Goal: Task Accomplishment & Management: Use online tool/utility

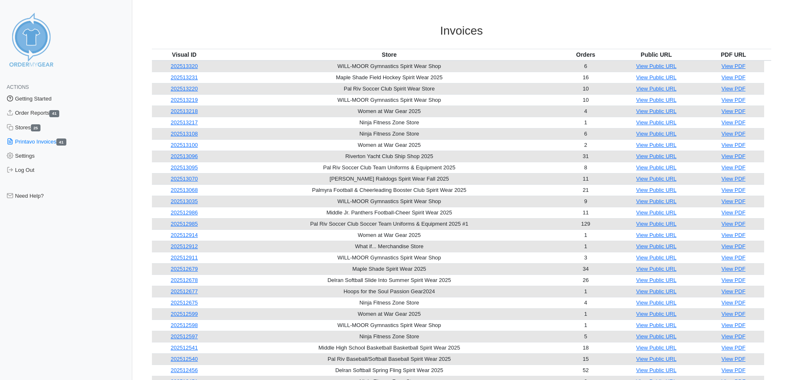
click at [29, 98] on link "Getting Started" at bounding box center [66, 99] width 132 height 14
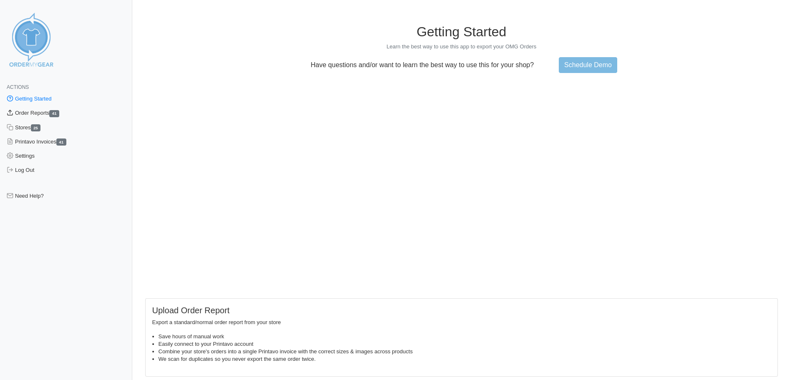
click at [29, 116] on link "Order Reports 41" at bounding box center [66, 113] width 132 height 14
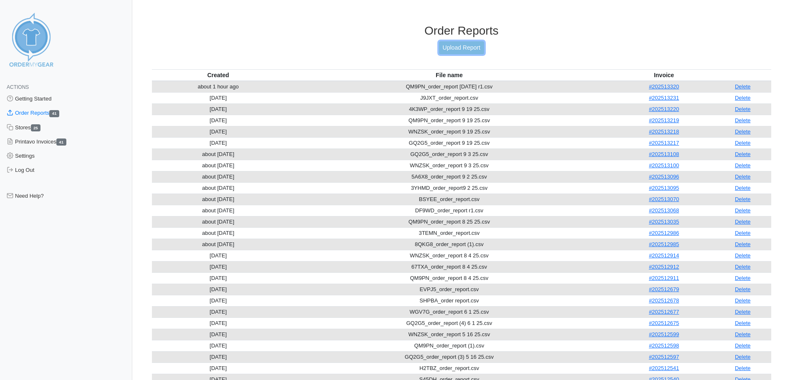
click at [461, 43] on link "Upload Report" at bounding box center [461, 47] width 45 height 13
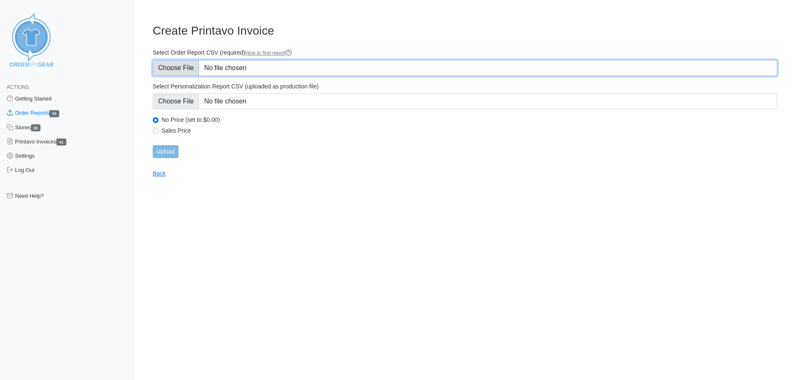
click at [173, 63] on input "Select Order Report CSV (required) How to find report" at bounding box center [465, 68] width 625 height 16
type input "C:\fakepath\4K3WP_order_report 10.6.csv"
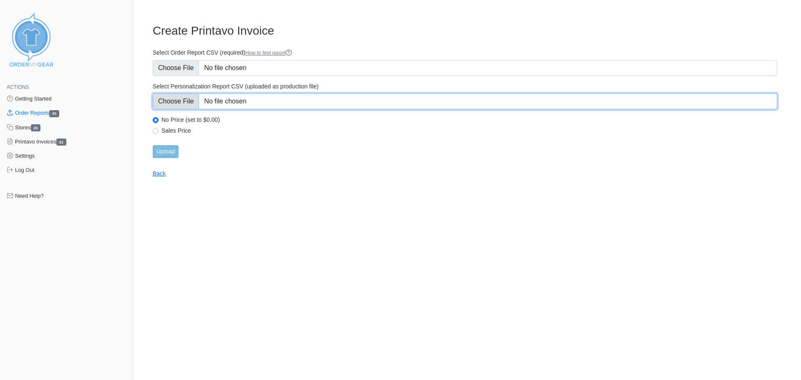
click at [184, 102] on input "Select Personalization Report CSV (uploaded as production file)" at bounding box center [465, 101] width 625 height 16
type input "C:\fakepath\S45DH_personalization_report.csv"
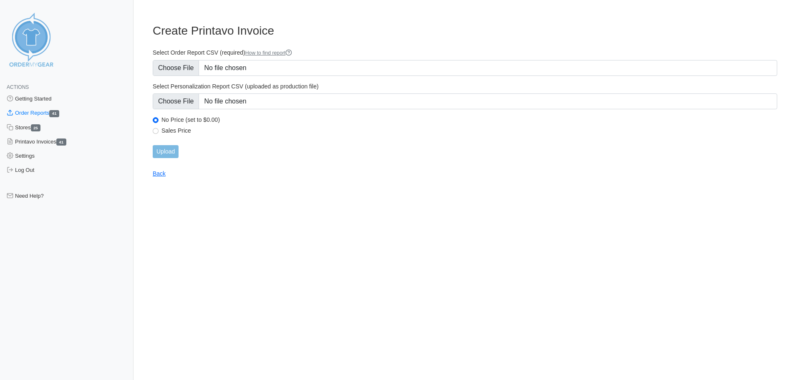
click at [173, 126] on div "No Price (set to $0.00)" at bounding box center [465, 121] width 625 height 10
click at [155, 131] on input "Sales Price" at bounding box center [156, 131] width 6 height 6
radio input "true"
click at [163, 149] on input "Upload" at bounding box center [166, 151] width 26 height 13
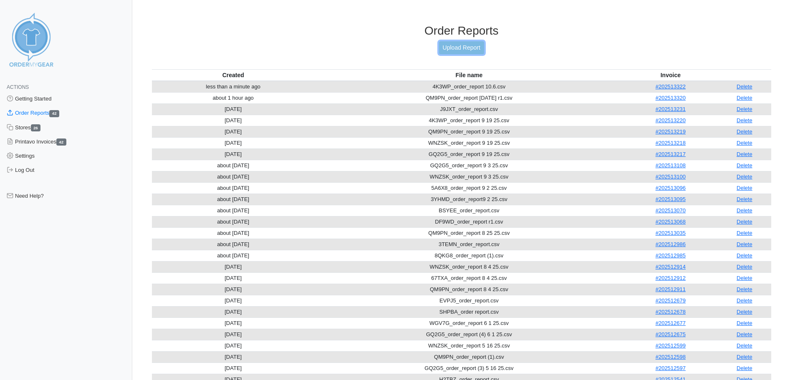
click at [467, 48] on link "Upload Report" at bounding box center [461, 47] width 45 height 13
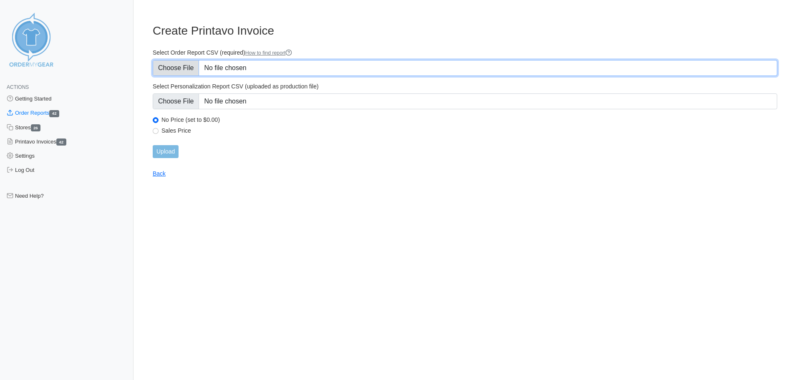
click at [177, 64] on input "Select Order Report CSV (required) How to find report" at bounding box center [465, 68] width 625 height 16
type input "C:\fakepath\GQ2G5_order_report 10.6.csv"
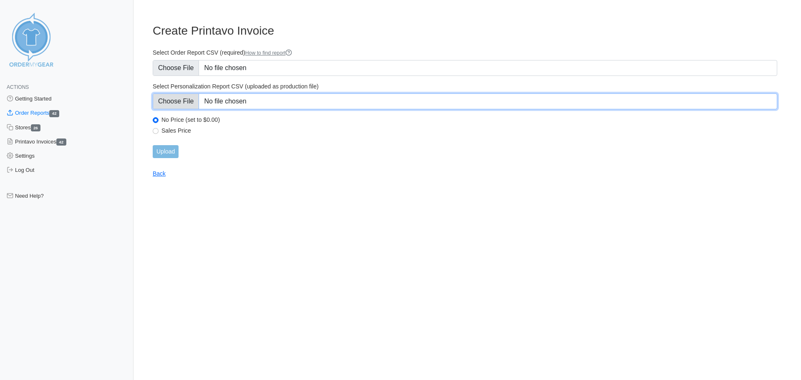
click at [169, 104] on input "Select Personalization Report CSV (uploaded as production file)" at bounding box center [465, 101] width 625 height 16
type input "C:\fakepath\GQ2G5_personalization_report (2) 5 16 25.csv"
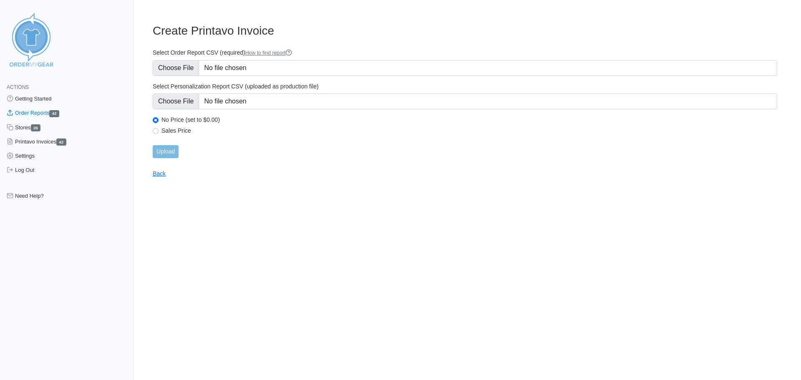
click at [187, 132] on label "Sales Price" at bounding box center [470, 131] width 616 height 8
click at [159, 132] on input "Sales Price" at bounding box center [156, 131] width 6 height 6
radio input "true"
click at [163, 150] on input "Upload" at bounding box center [166, 151] width 26 height 13
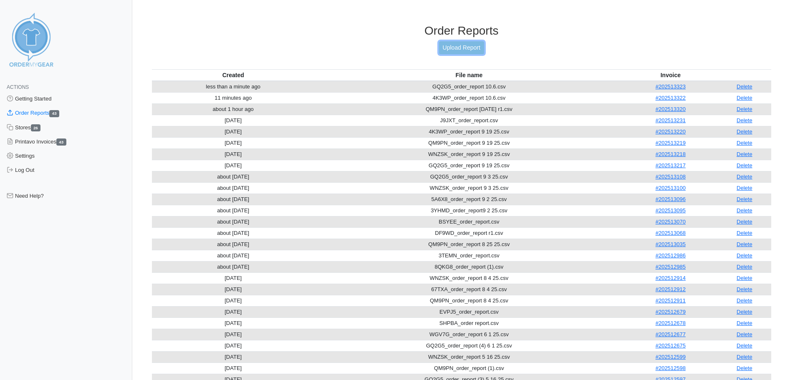
click at [482, 43] on link "Upload Report" at bounding box center [461, 47] width 45 height 13
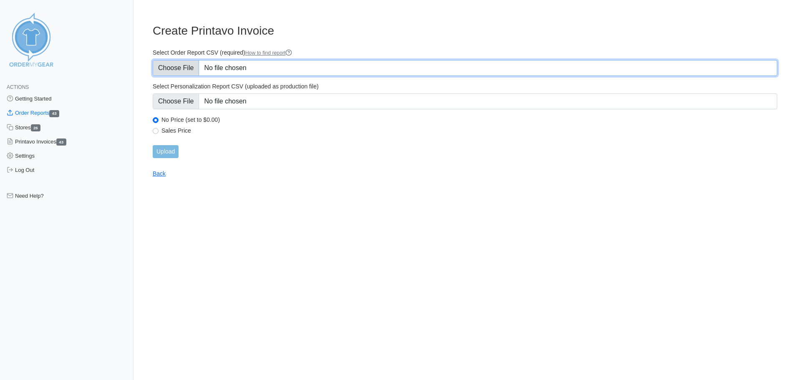
click at [178, 68] on input "Select Order Report CSV (required) How to find report" at bounding box center [465, 68] width 625 height 16
type input "C:\fakepath\WNZSK_order_report 10.6.csv"
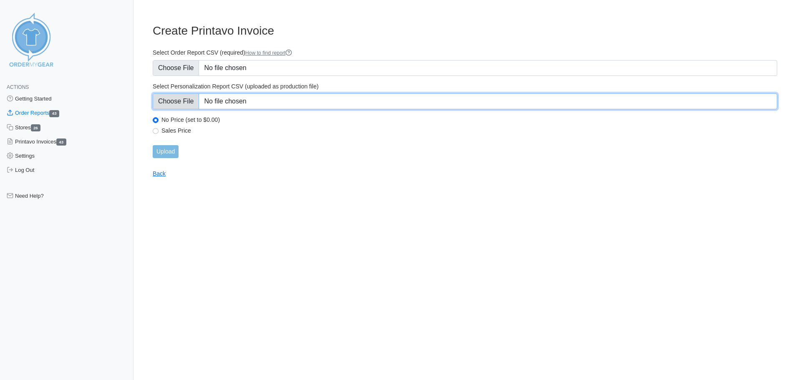
click at [193, 99] on input "Select Personalization Report CSV (uploaded as production file)" at bounding box center [465, 101] width 625 height 16
type input "C:\fakepath\WNZSK_personalization_report.csv"
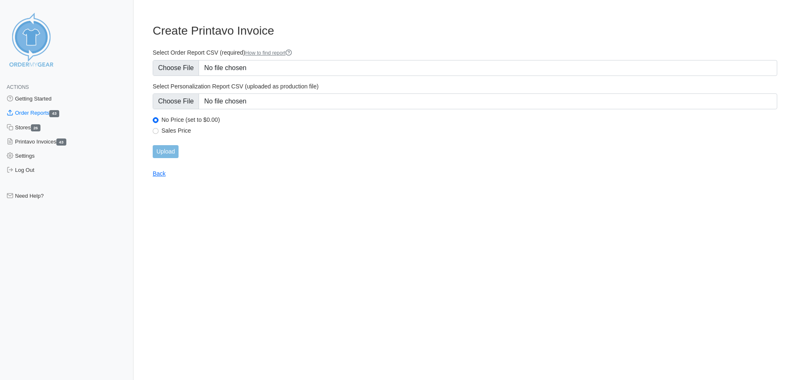
click at [183, 129] on label "Sales Price" at bounding box center [470, 131] width 616 height 8
click at [159, 129] on input "Sales Price" at bounding box center [156, 131] width 6 height 6
radio input "true"
click at [175, 151] on input "Upload" at bounding box center [166, 151] width 26 height 13
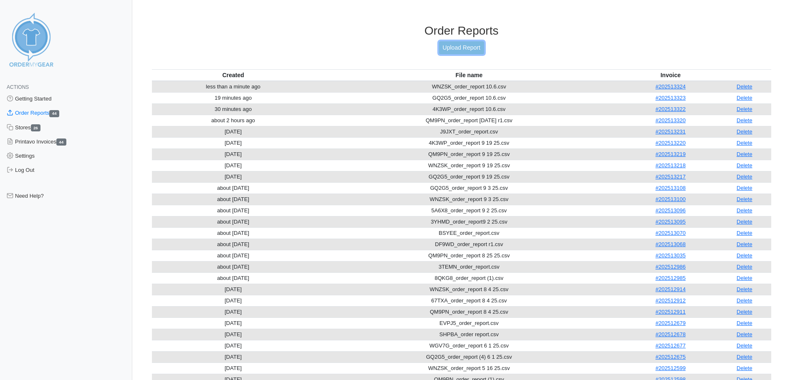
click at [457, 48] on link "Upload Report" at bounding box center [461, 47] width 45 height 13
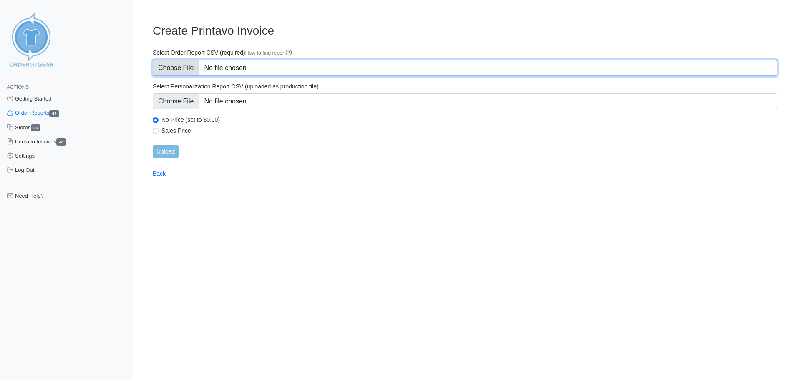
click at [187, 70] on input "Select Order Report CSV (required) How to find report" at bounding box center [465, 68] width 625 height 16
type input "C:\fakepath\9ENQE_order_report 10.6.csv"
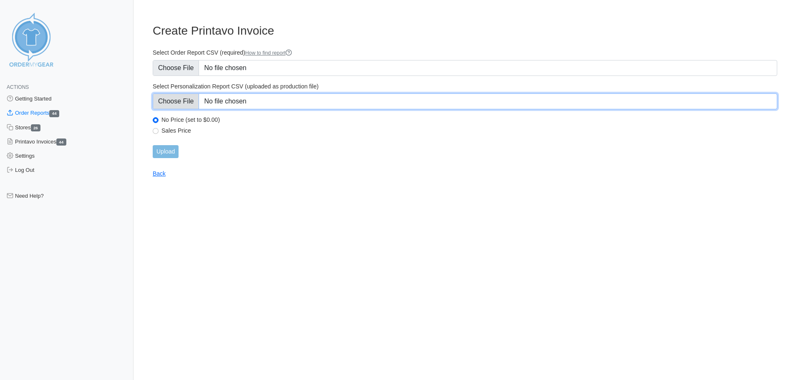
click at [158, 99] on input "Select Personalization Report CSV (uploaded as production file)" at bounding box center [465, 101] width 625 height 16
type input "C:\fakepath\PT4R8_personalization_report 5 2 25.csv"
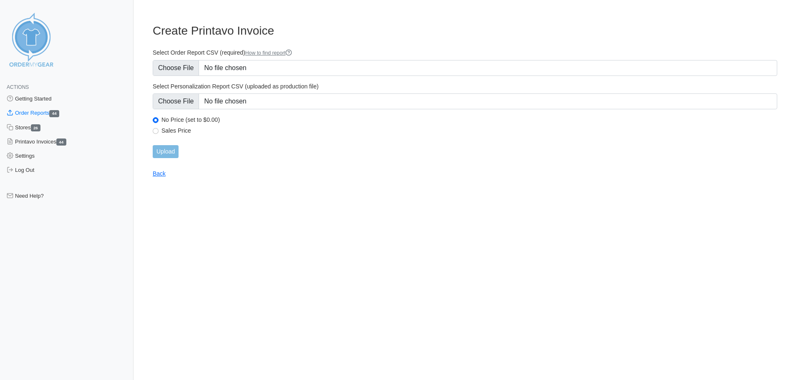
click at [176, 133] on label "Sales Price" at bounding box center [470, 131] width 616 height 8
click at [159, 133] on input "Sales Price" at bounding box center [156, 131] width 6 height 6
radio input "true"
click at [170, 149] on input "Upload" at bounding box center [166, 151] width 26 height 13
